Goal: Task Accomplishment & Management: Complete application form

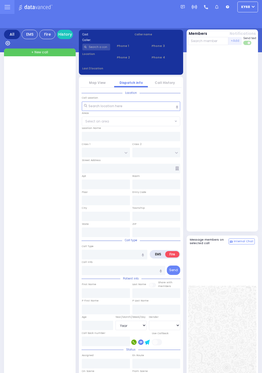
select select "Year"
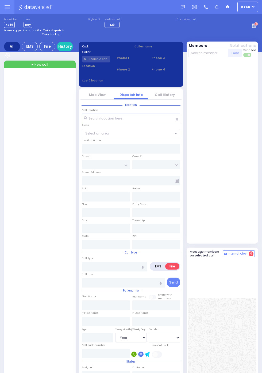
click at [258, 26] on circle at bounding box center [257, 24] width 4 height 4
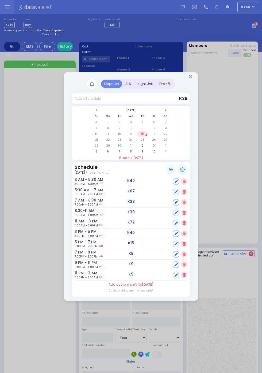
click at [126, 86] on div "ALS" at bounding box center [128, 84] width 12 height 8
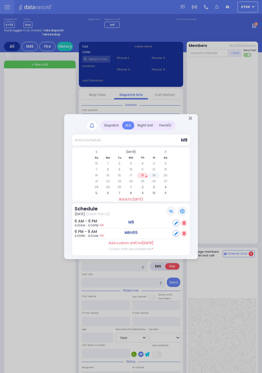
click at [155, 174] on td "19" at bounding box center [154, 175] width 11 height 5
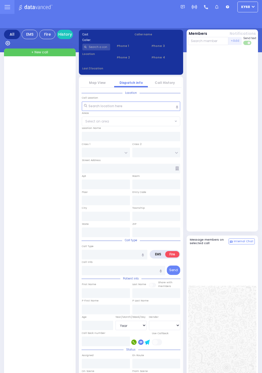
select select "Year"
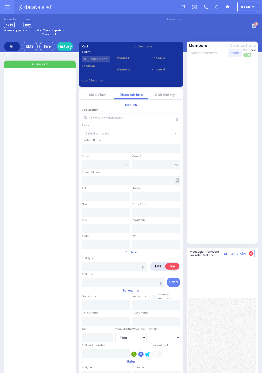
click at [255, 23] on circle at bounding box center [256, 23] width 3 height 3
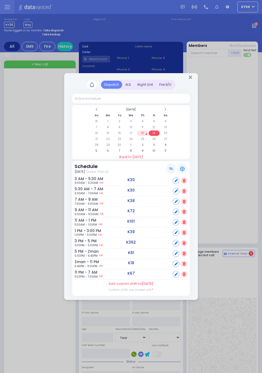
click at [128, 83] on div "ALS" at bounding box center [128, 85] width 12 height 8
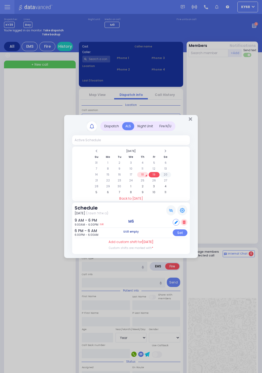
click at [167, 175] on td "20" at bounding box center [165, 174] width 11 height 5
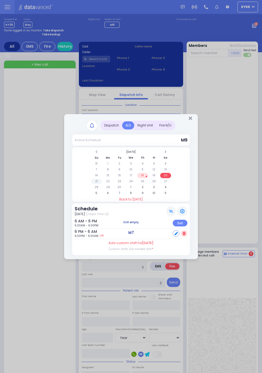
click at [102, 184] on td "21" at bounding box center [96, 181] width 11 height 5
click at [107, 181] on td "22" at bounding box center [108, 181] width 11 height 5
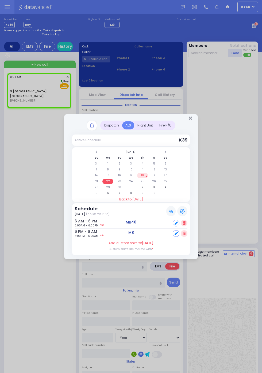
select select
radio input "true"
select select
type input "08:57"
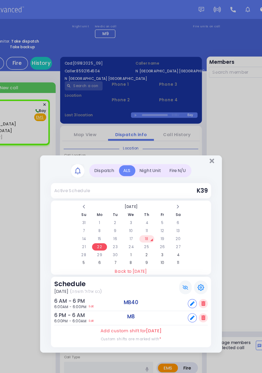
select select
radio input "true"
select select
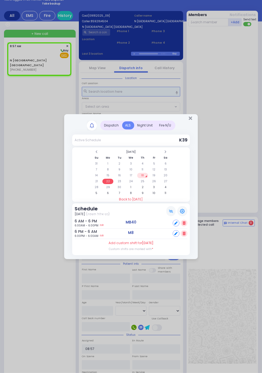
scroll to position [32, 0]
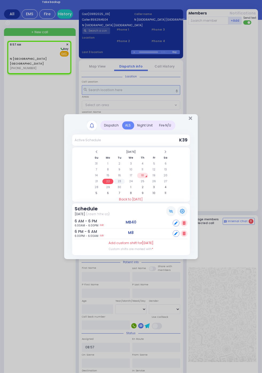
click at [125, 184] on td "23" at bounding box center [119, 181] width 11 height 5
select select
radio input "true"
select select
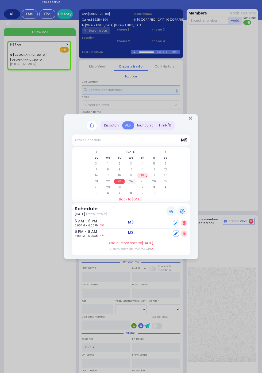
click at [131, 181] on td "24" at bounding box center [131, 181] width 11 height 5
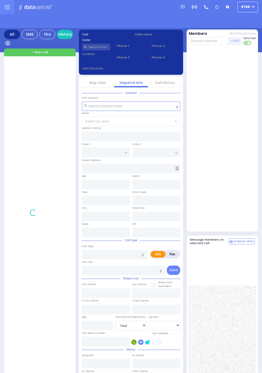
select select "Year"
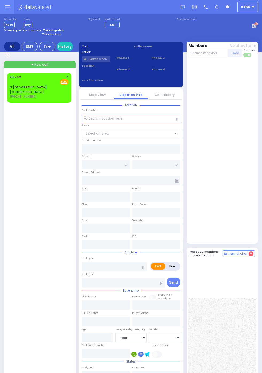
click at [10, 84] on div "Fire EMS" at bounding box center [39, 81] width 59 height 5
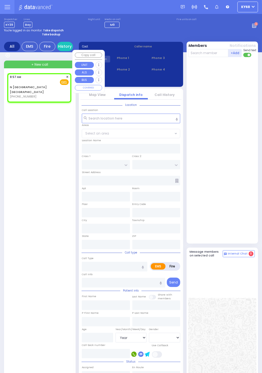
select select
radio input "true"
select select
type input "08:57"
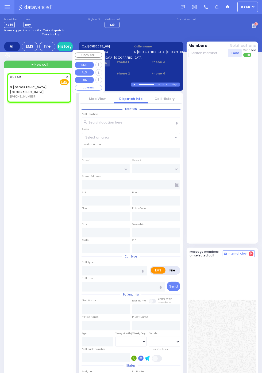
click at [243, 137] on div at bounding box center [224, 150] width 70 height 182
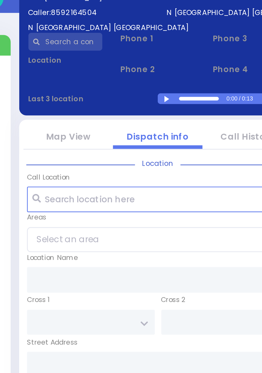
click at [137, 86] on div at bounding box center [135, 85] width 3 height 2
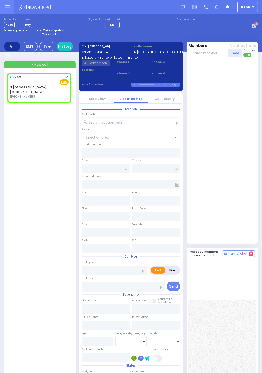
click at [256, 27] on rect at bounding box center [255, 27] width 1 height 1
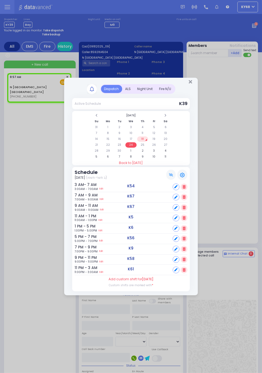
click at [128, 91] on div "ALS" at bounding box center [128, 89] width 12 height 8
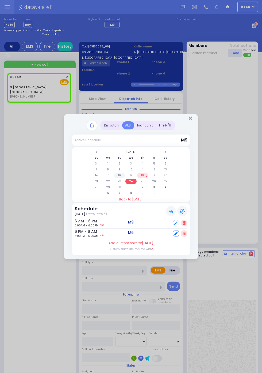
click at [125, 178] on td "16" at bounding box center [119, 175] width 11 height 5
click at [114, 178] on td "15" at bounding box center [108, 175] width 11 height 5
click at [110, 181] on td "22" at bounding box center [108, 181] width 11 height 5
click at [119, 182] on td "23" at bounding box center [119, 181] width 11 height 5
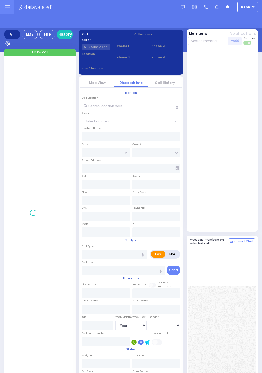
select select "Year"
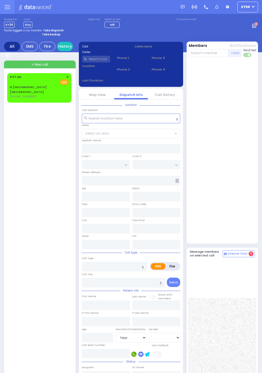
select select "Year"
click at [258, 26] on circle at bounding box center [257, 24] width 4 height 4
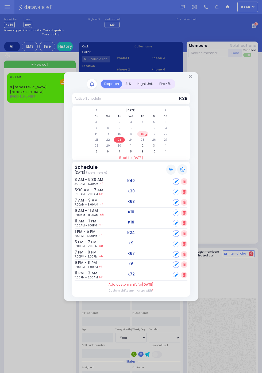
click at [130, 84] on div "ALS" at bounding box center [128, 84] width 12 height 8
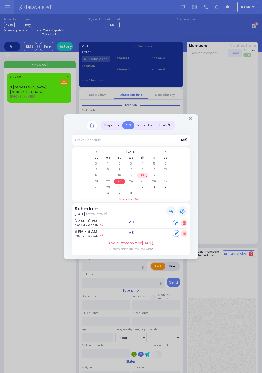
click at [144, 176] on td "18" at bounding box center [142, 175] width 11 height 5
click at [154, 175] on td "19" at bounding box center [154, 175] width 11 height 5
click at [171, 178] on td "20" at bounding box center [165, 175] width 11 height 5
